Goal: Information Seeking & Learning: Check status

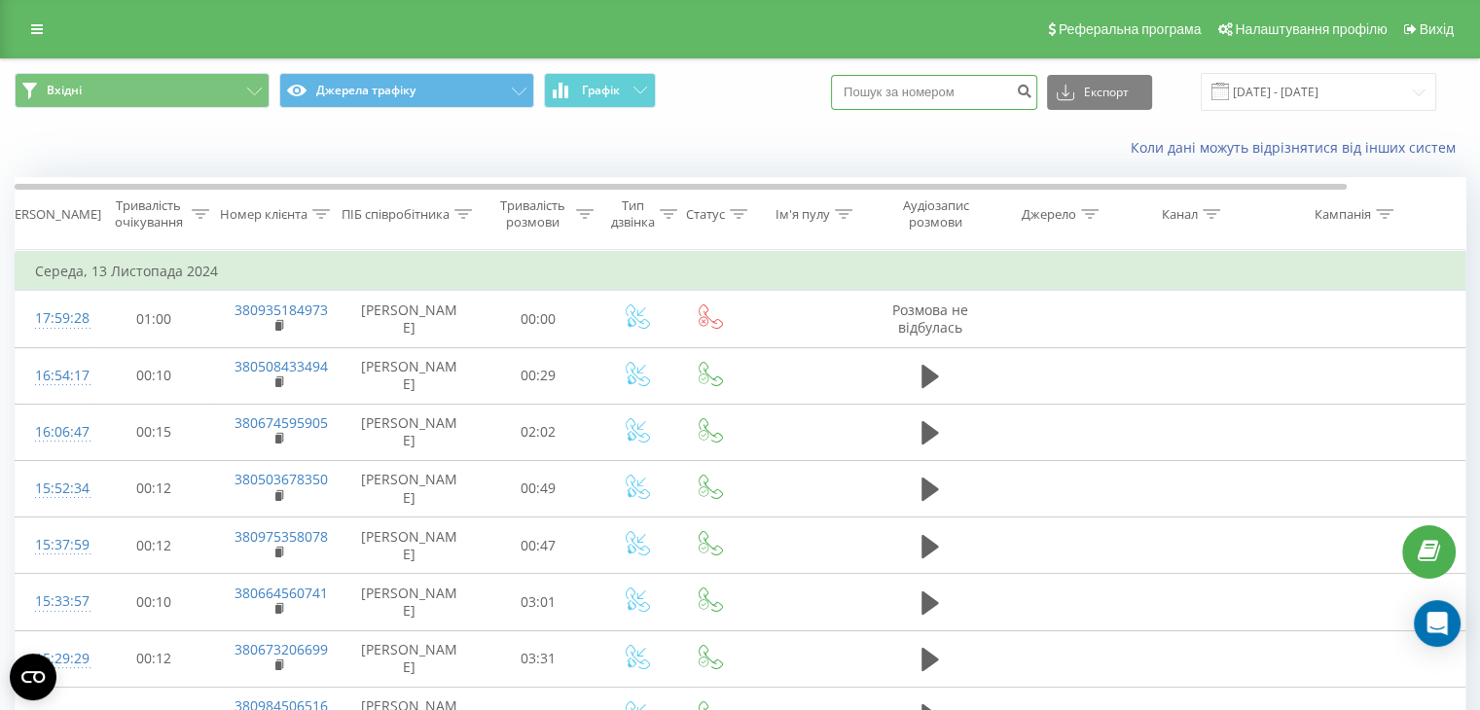
click at [944, 94] on input at bounding box center [934, 92] width 206 height 35
paste input "380734623589"
type input "380734623589"
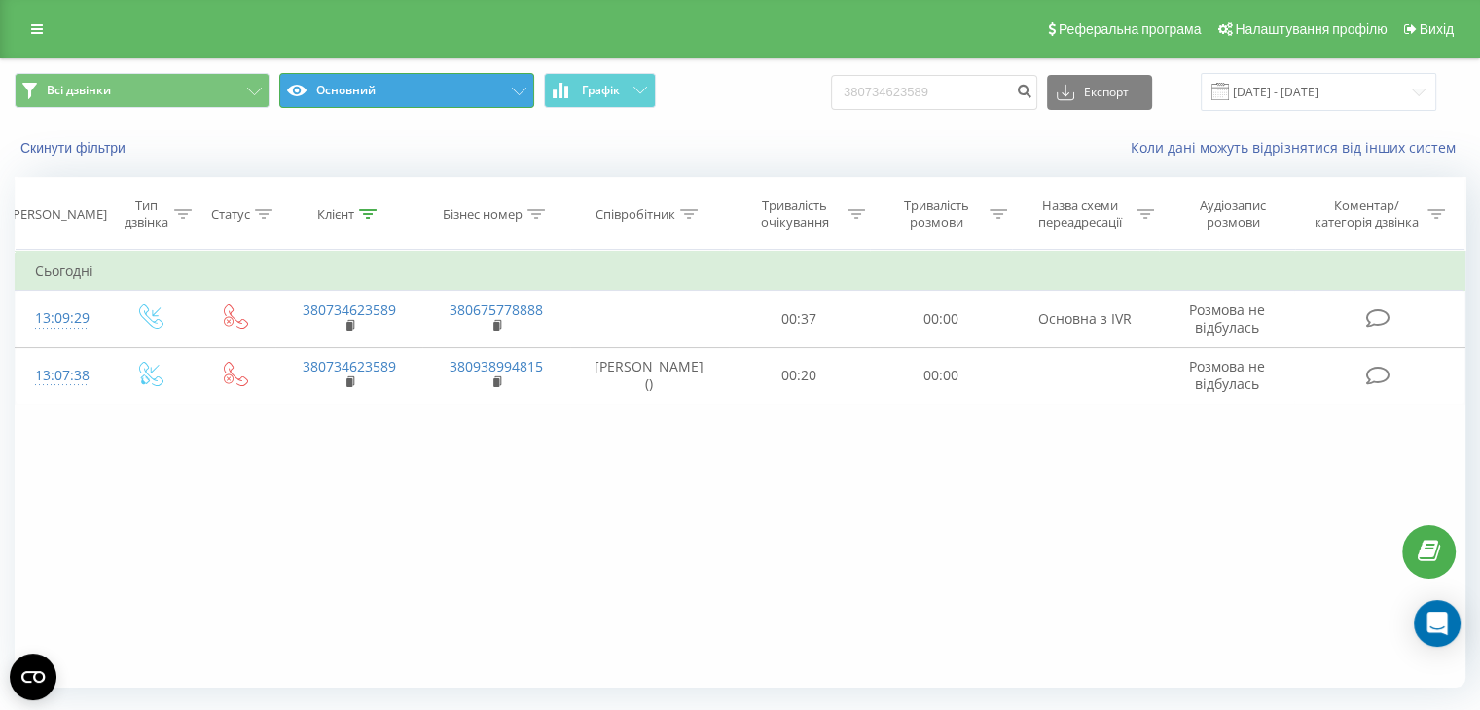
click at [440, 90] on button "Основний" at bounding box center [406, 90] width 255 height 35
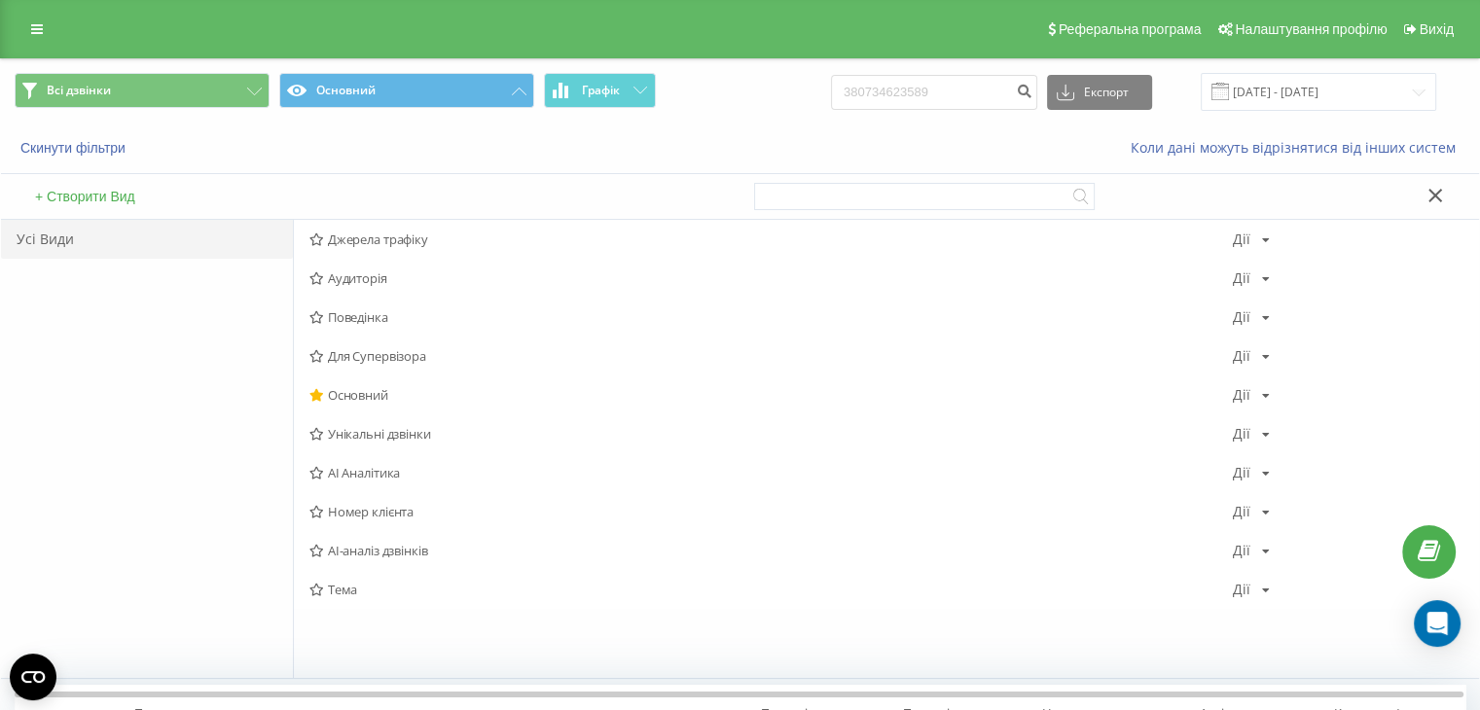
click at [403, 243] on span "Джерела трафіку" at bounding box center [770, 240] width 923 height 14
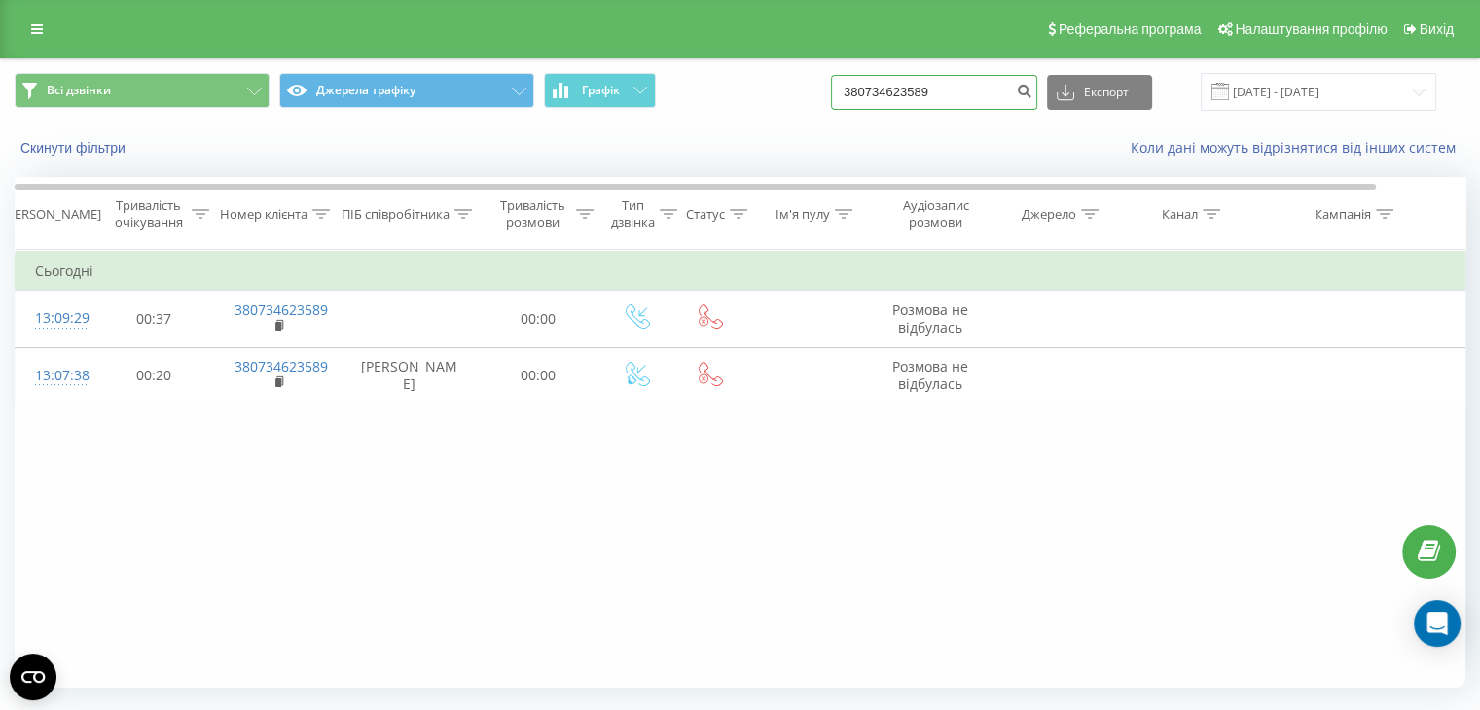
drag, startPoint x: 917, startPoint y: 84, endPoint x: 730, endPoint y: 87, distance: 187.8
click at [730, 87] on div "Всі дзвінки Джерела трафіку Графік 380734623589 Експорт .csv .xls .xlsx [DATE] …" at bounding box center [740, 92] width 1451 height 38
paste input "93223295"
type input "380932232959"
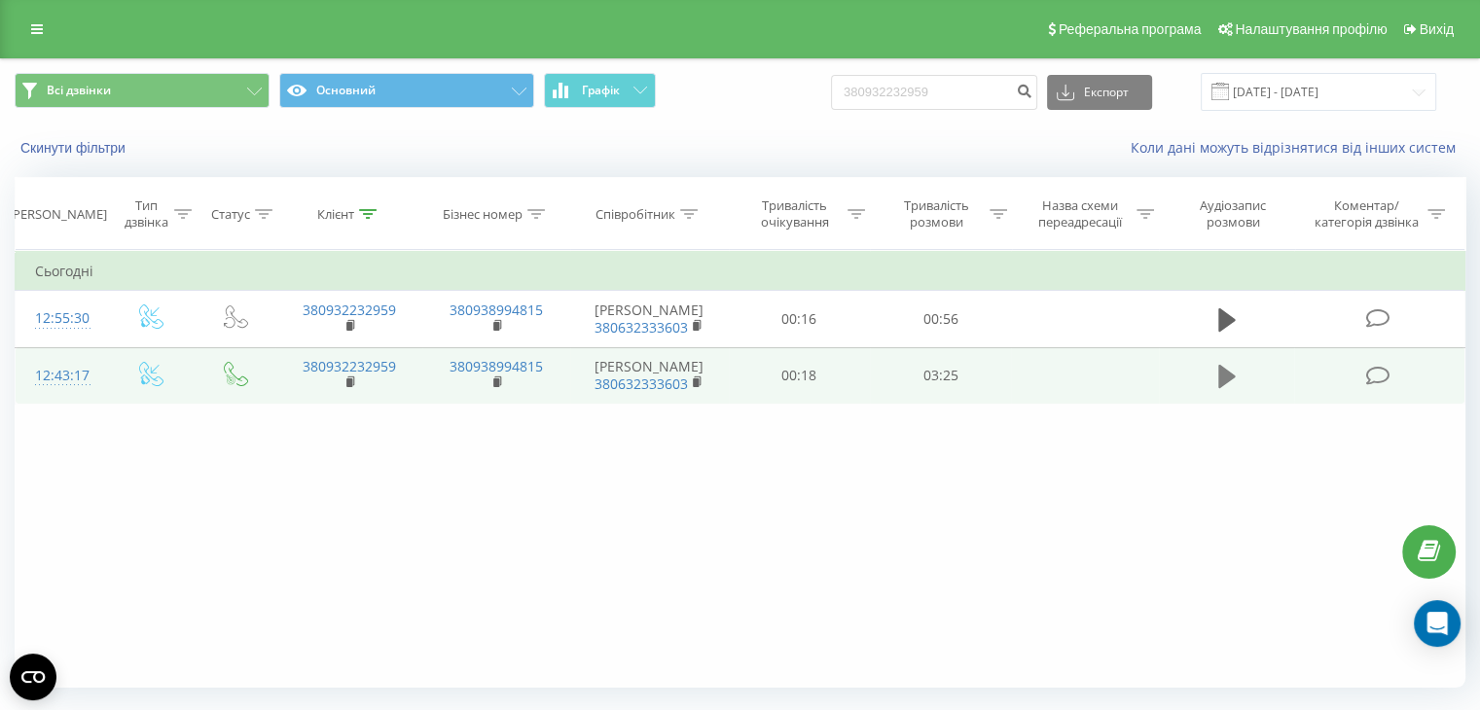
click at [1220, 381] on icon at bounding box center [1227, 376] width 18 height 23
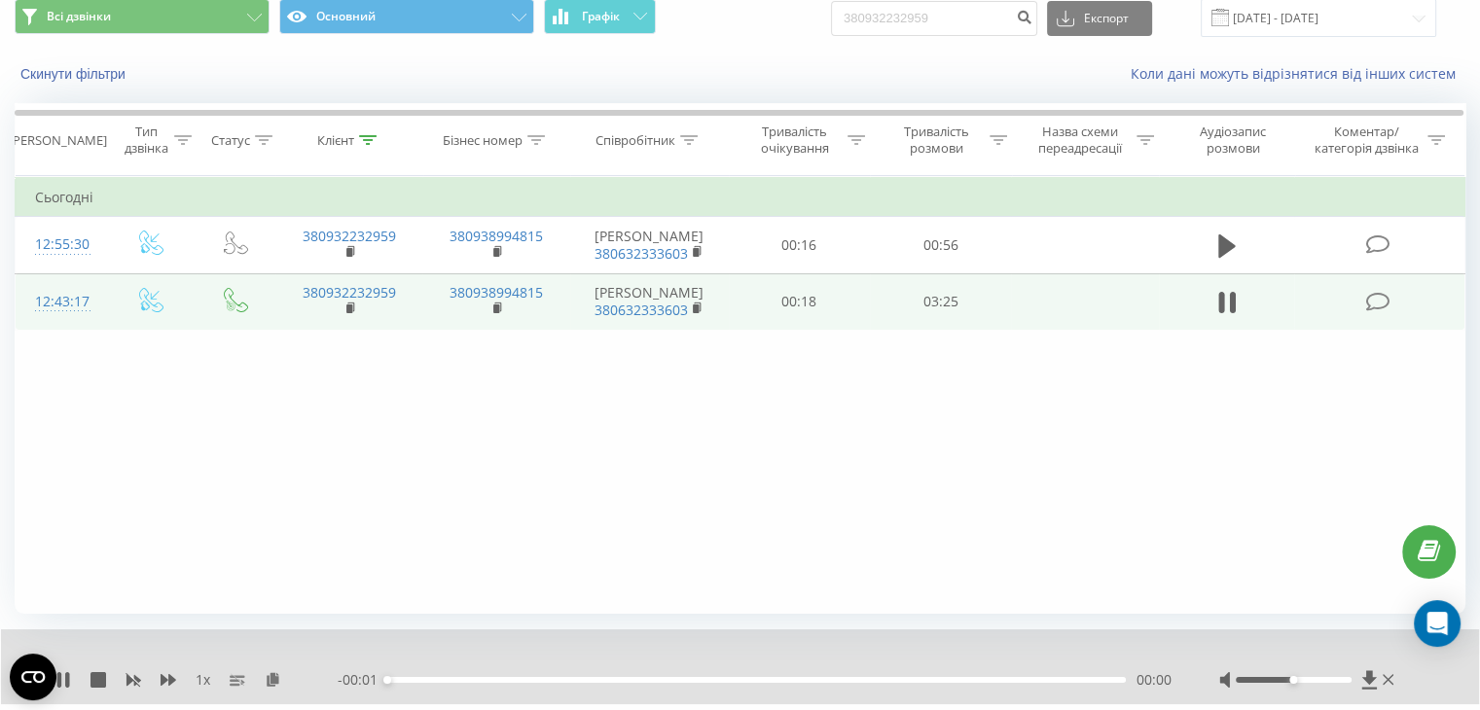
scroll to position [125, 0]
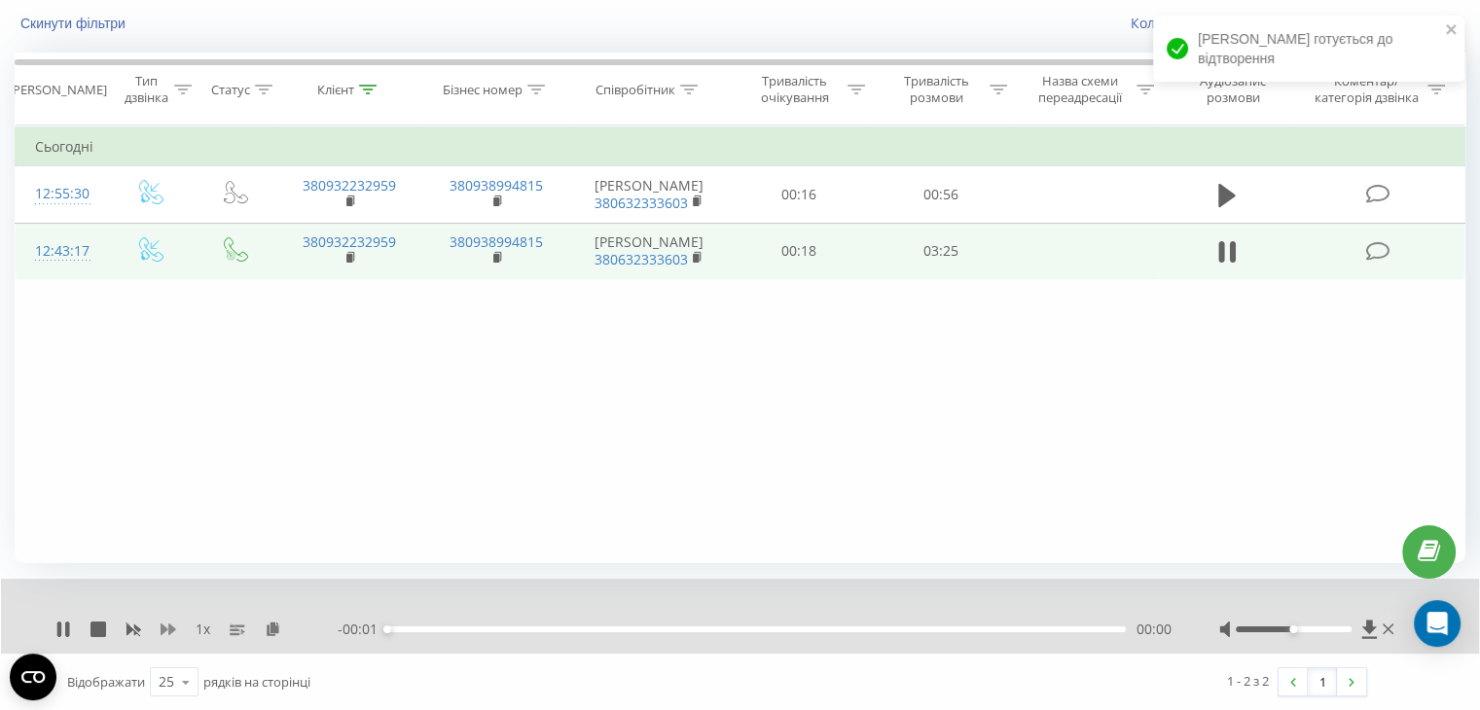
click at [164, 627] on icon at bounding box center [169, 630] width 16 height 12
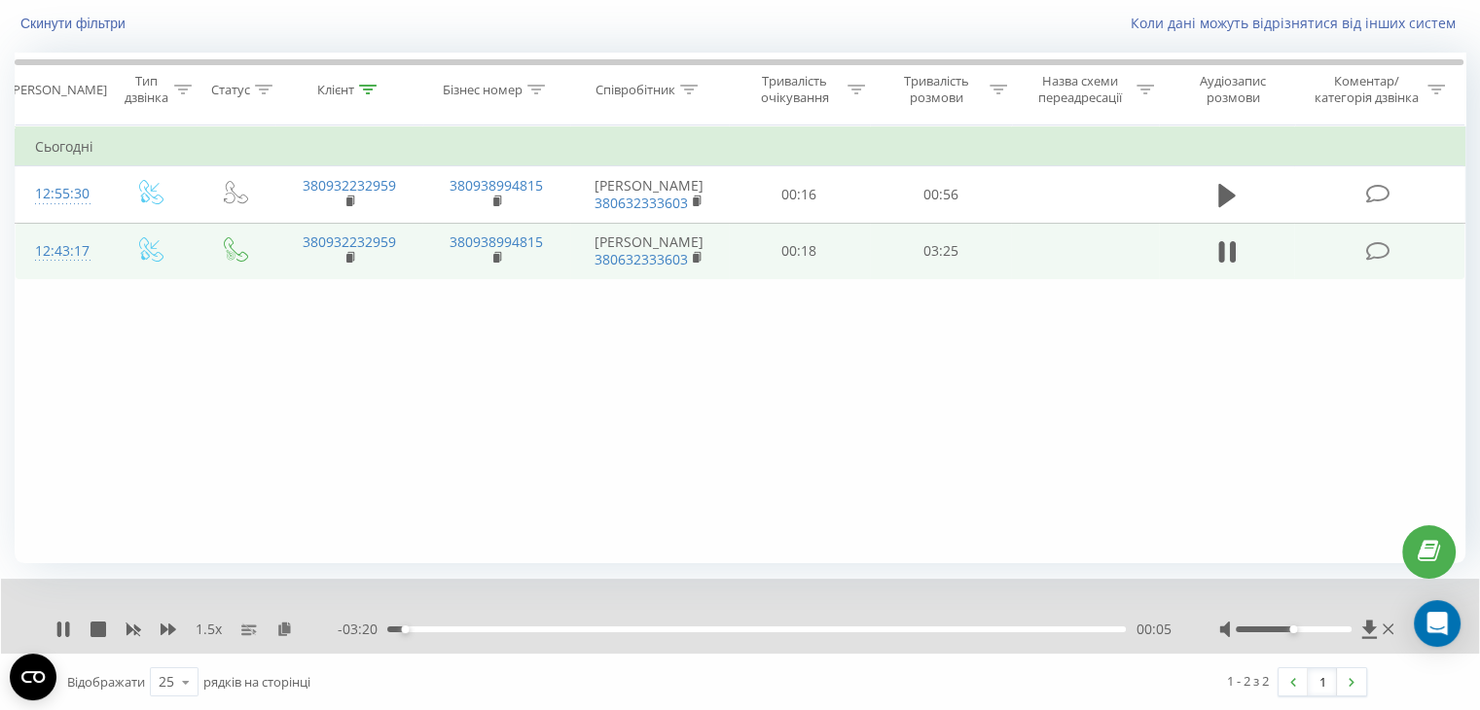
click at [1306, 627] on div at bounding box center [1294, 630] width 116 height 6
click at [1311, 628] on div at bounding box center [1294, 630] width 116 height 6
click at [1328, 627] on div at bounding box center [1294, 630] width 116 height 6
click at [1335, 628] on div at bounding box center [1294, 630] width 116 height 6
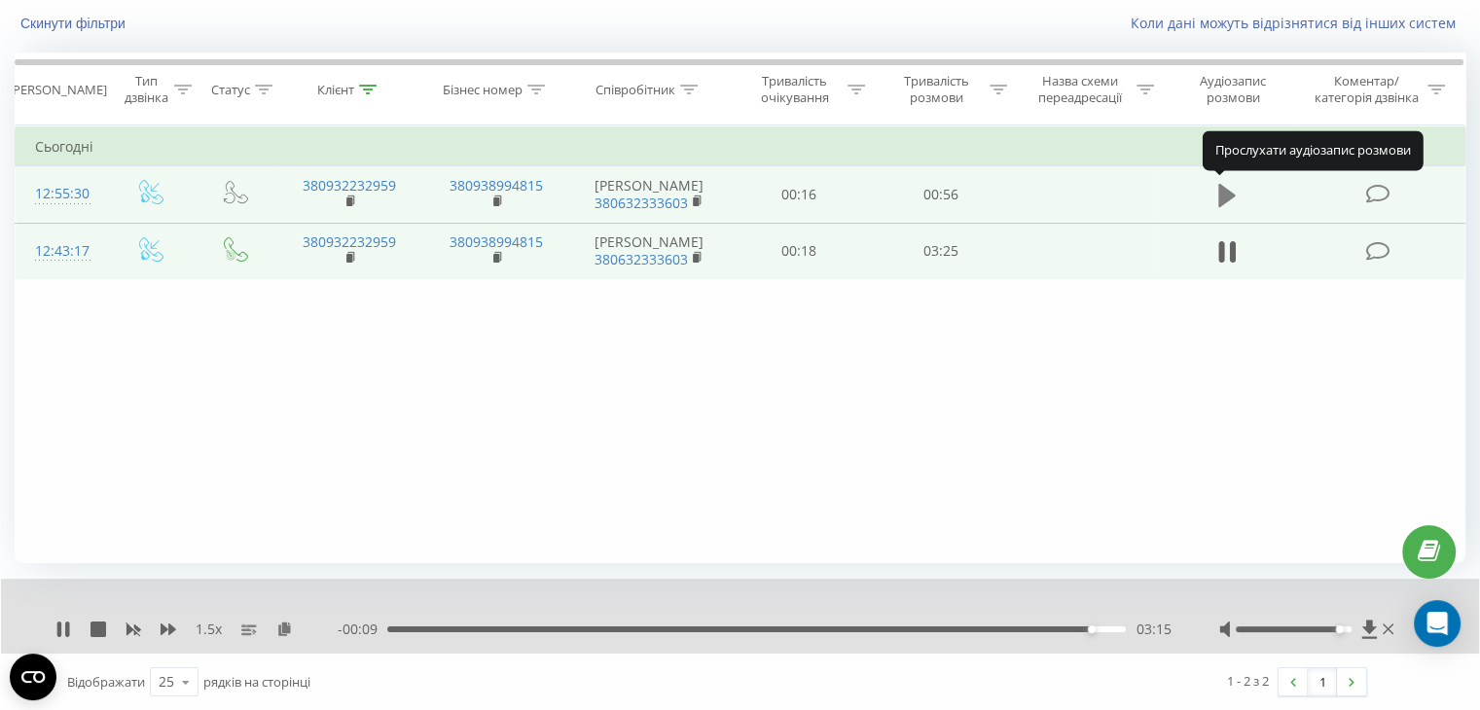
click at [1226, 195] on icon at bounding box center [1227, 195] width 18 height 23
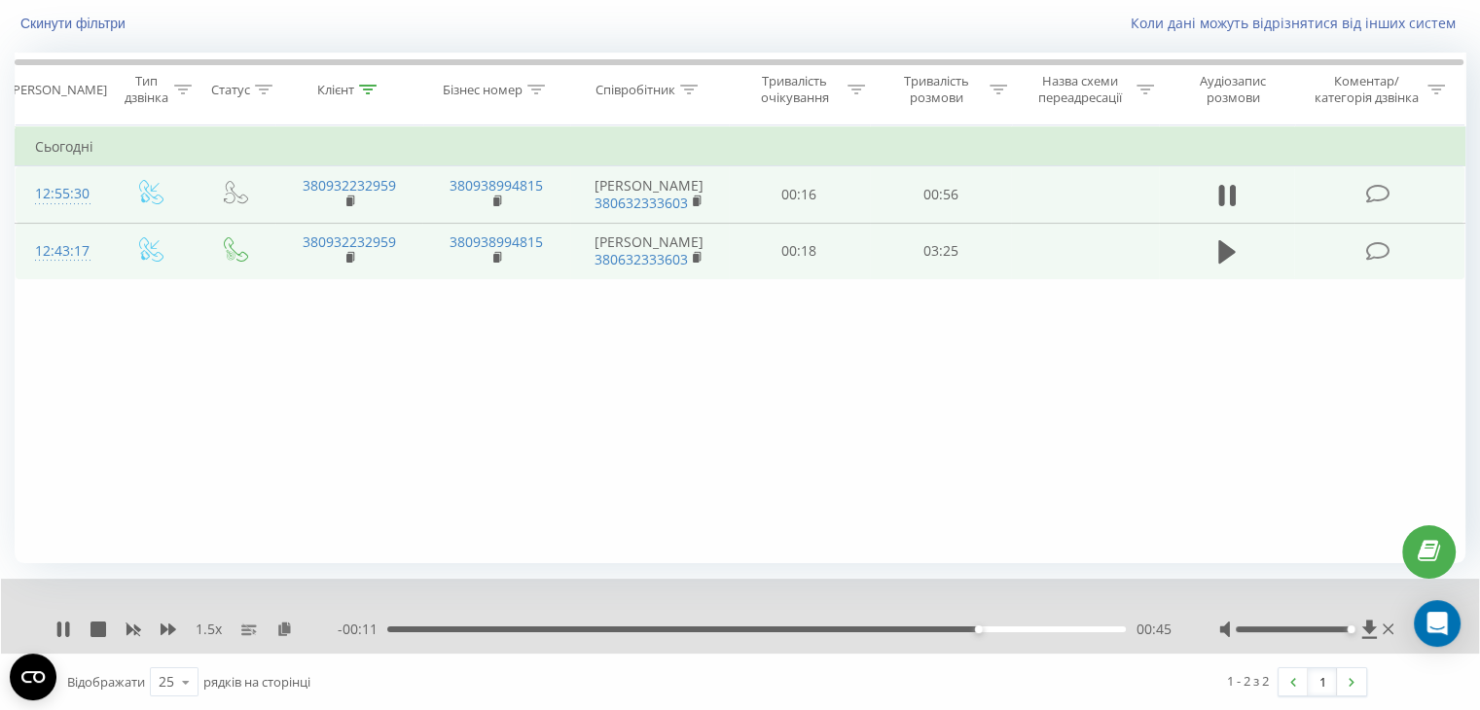
drag, startPoint x: 1339, startPoint y: 628, endPoint x: 1354, endPoint y: 628, distance: 15.6
click at [1352, 628] on div "Accessibility label" at bounding box center [1350, 630] width 8 height 8
click at [1230, 188] on icon at bounding box center [1232, 195] width 6 height 21
